Goal: Navigation & Orientation: Go to known website

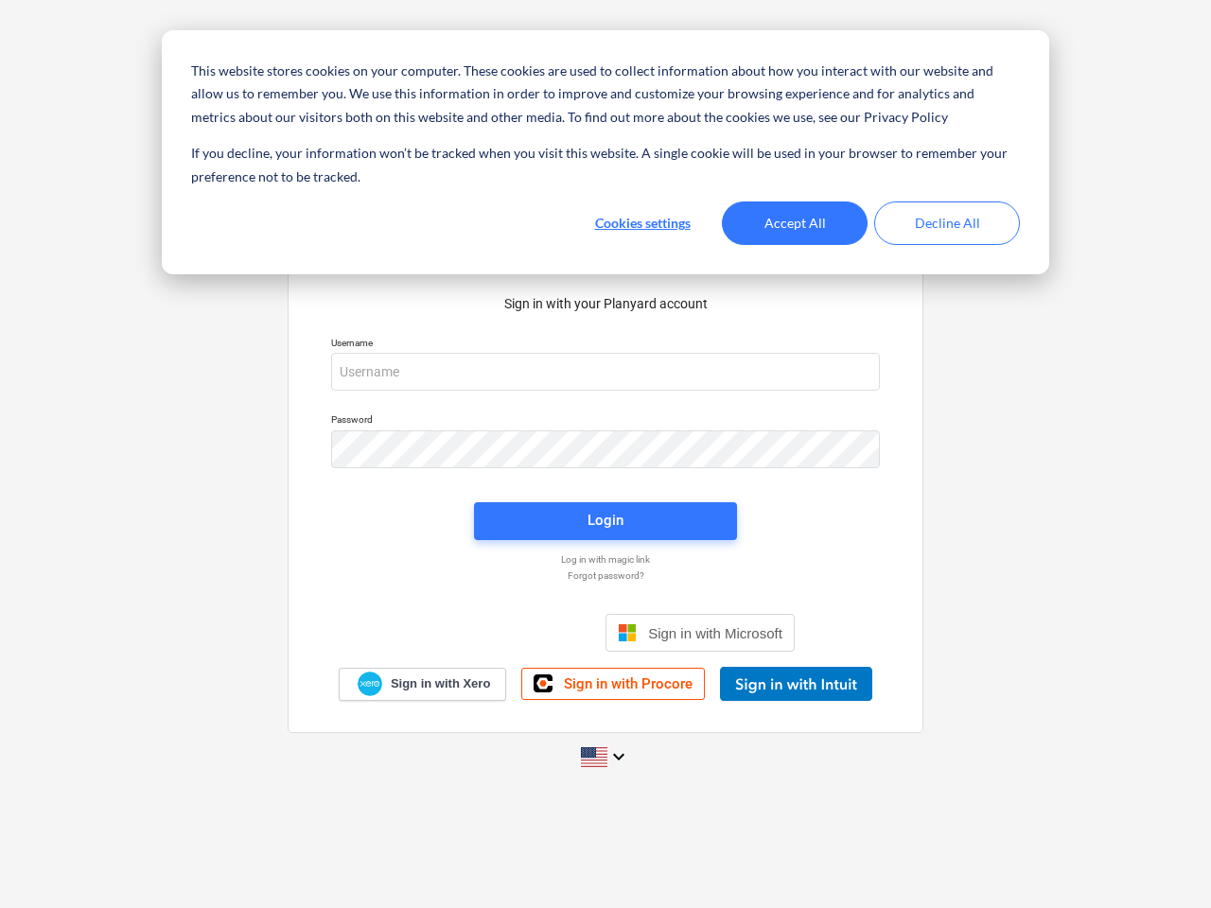
click at [642, 223] on button "Cookies settings" at bounding box center [642, 223] width 146 height 44
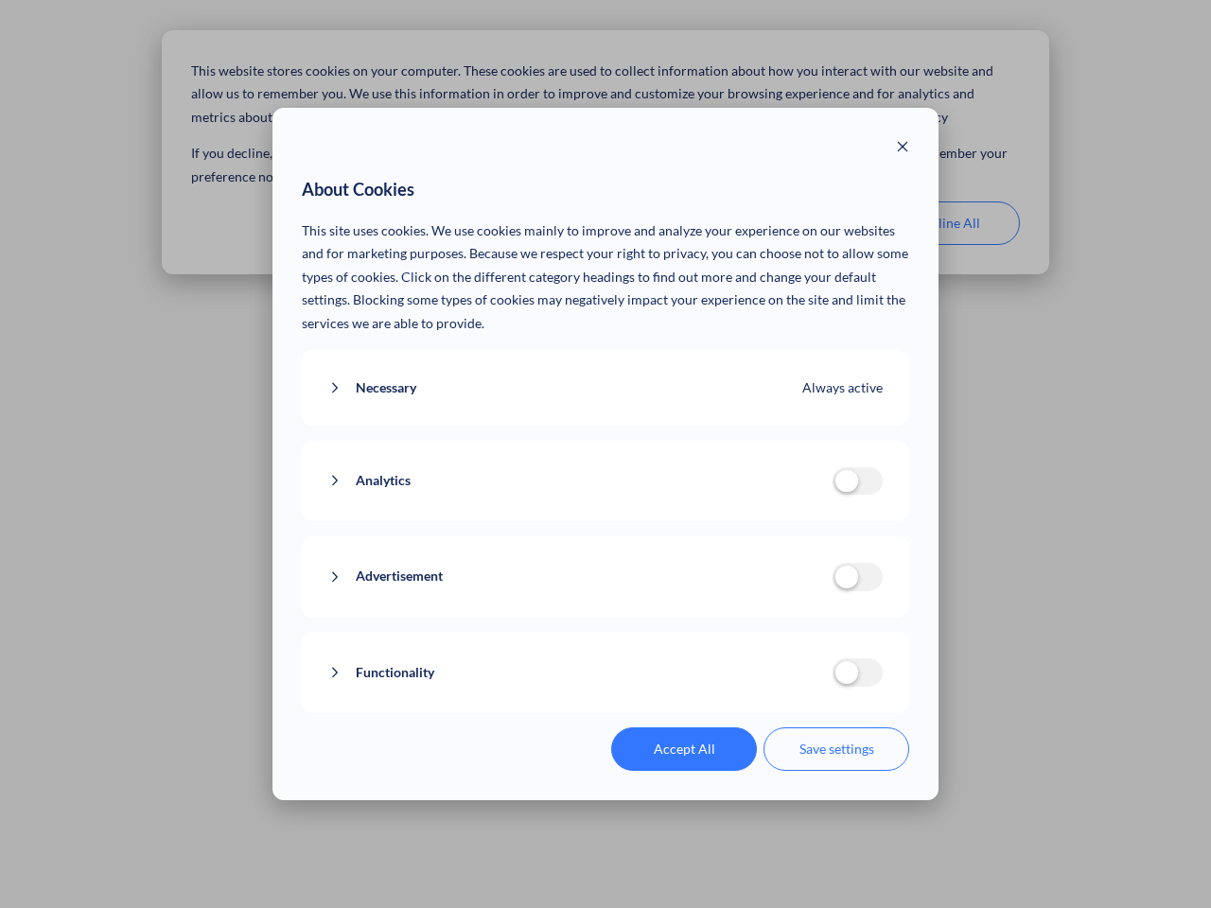
click at [795, 223] on p "This site uses cookies. We use cookies mainly to improve and analyze your exper…" at bounding box center [606, 277] width 608 height 116
click at [947, 223] on div "About Cookies This site uses cookies. We use cookies mainly to improve and anal…" at bounding box center [605, 454] width 1211 height 908
click at [605, 372] on div "Necessary Always active These cookies are necessary for the website to function…" at bounding box center [606, 388] width 608 height 77
click at [605, 449] on div "Analytics analytics cookies disallowed These cookies help us to understand how …" at bounding box center [606, 481] width 608 height 81
click at [605, 521] on div "Analytics analytics cookies disallowed These cookies help us to understand how …" at bounding box center [606, 481] width 608 height 81
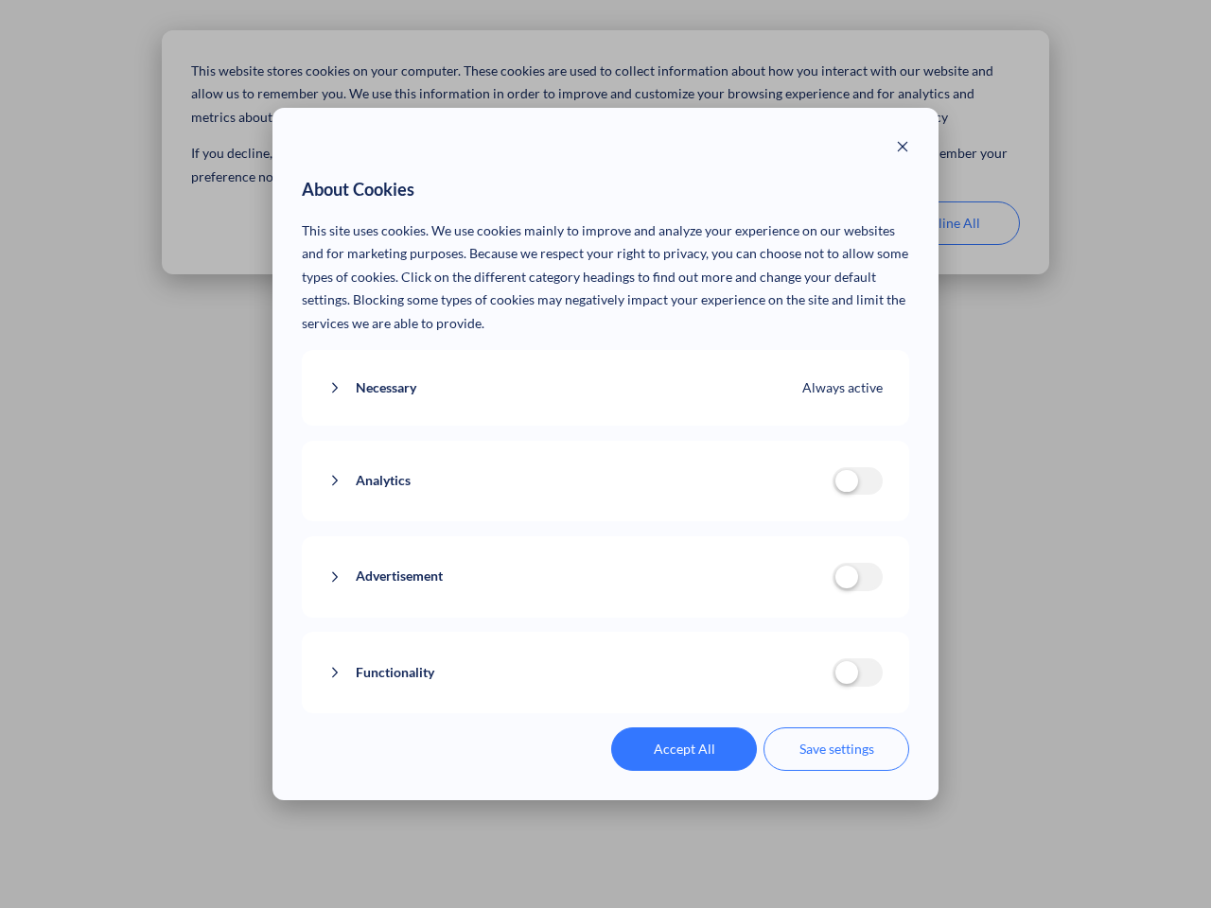
click at [700, 633] on div "Functionality functionality cookies disallowed We use a set of cookies that are…" at bounding box center [606, 672] width 608 height 81
click at [796, 684] on button "Functionality" at bounding box center [580, 673] width 504 height 24
click at [605, 757] on div "Accept All Save settings" at bounding box center [606, 749] width 608 height 44
